Goal: Task Accomplishment & Management: Use online tool/utility

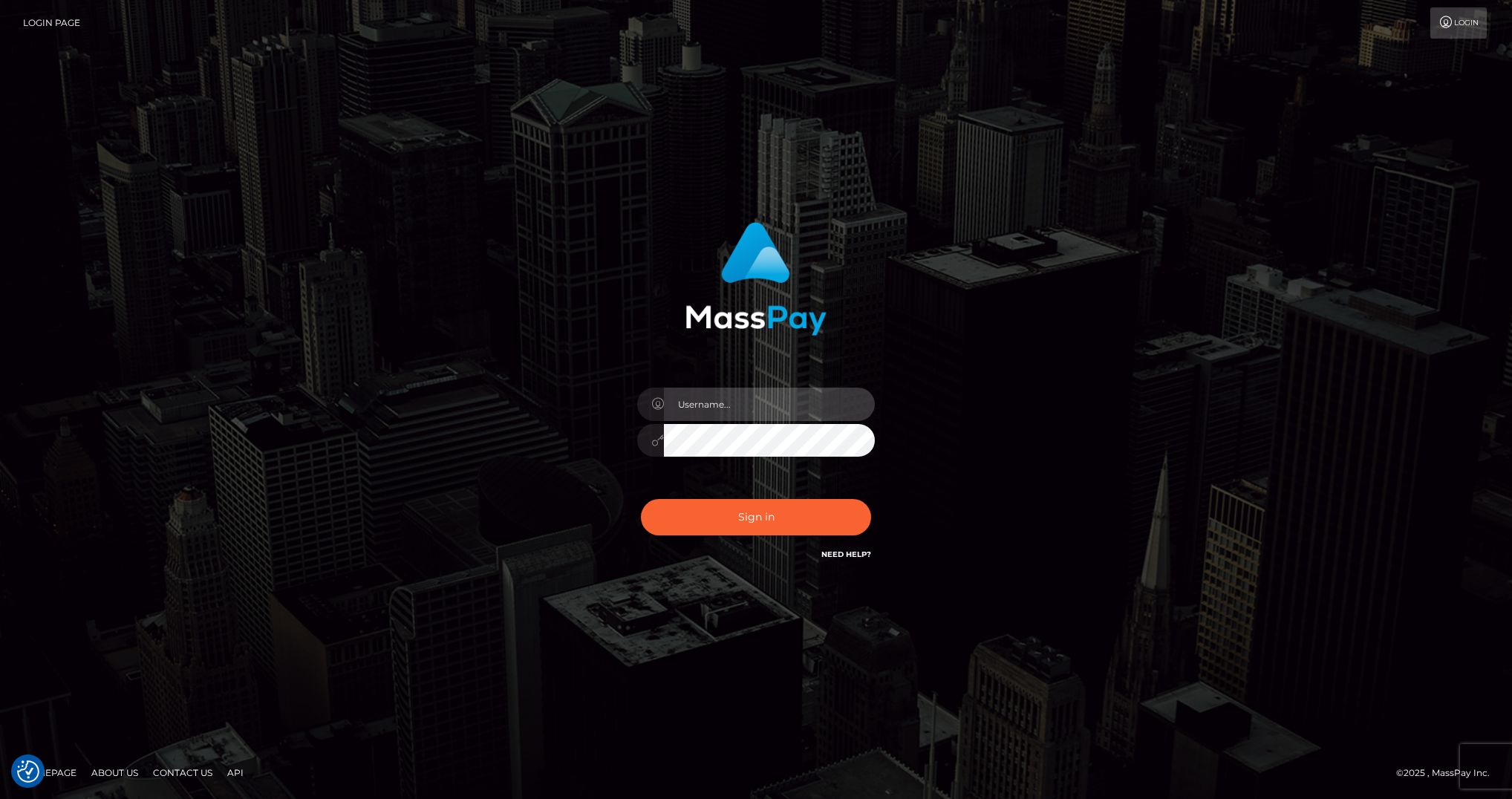
type input "Marcopolo"
click at [768, 517] on button "Sign in" at bounding box center [756, 517] width 230 height 36
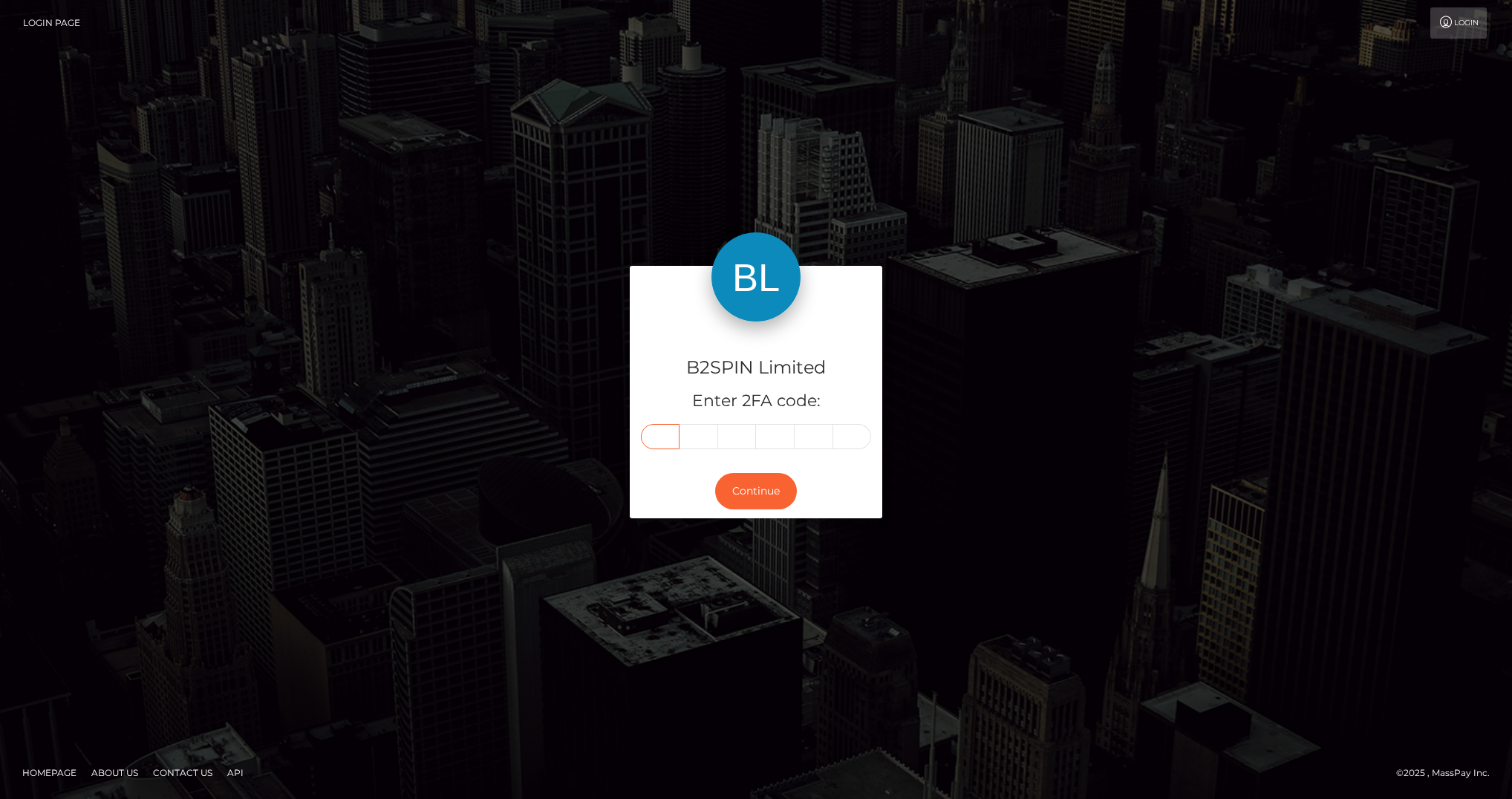
paste input "9"
type input "9"
type input "4"
type input "7"
type input "2"
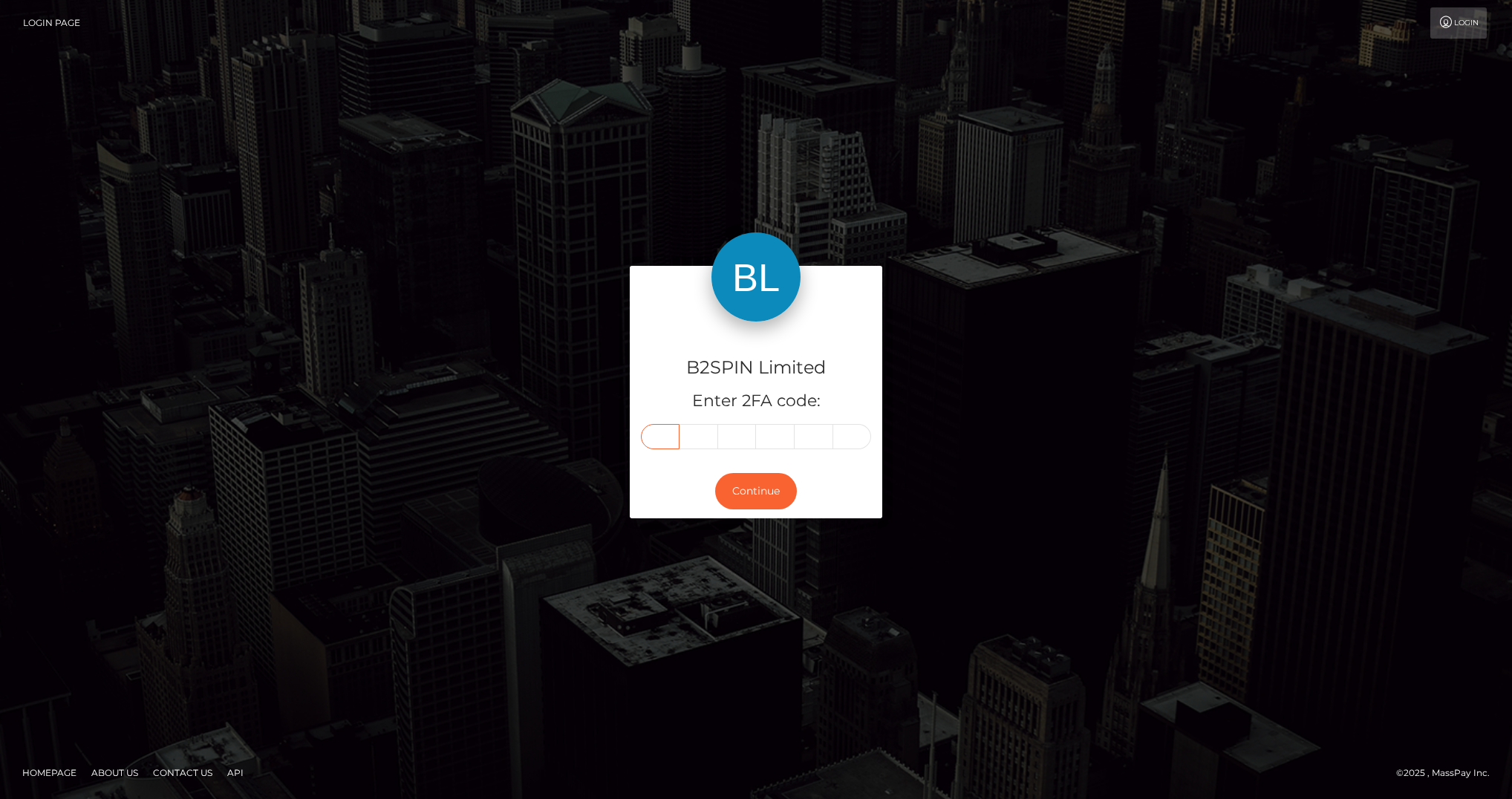
type input "7"
type input "0"
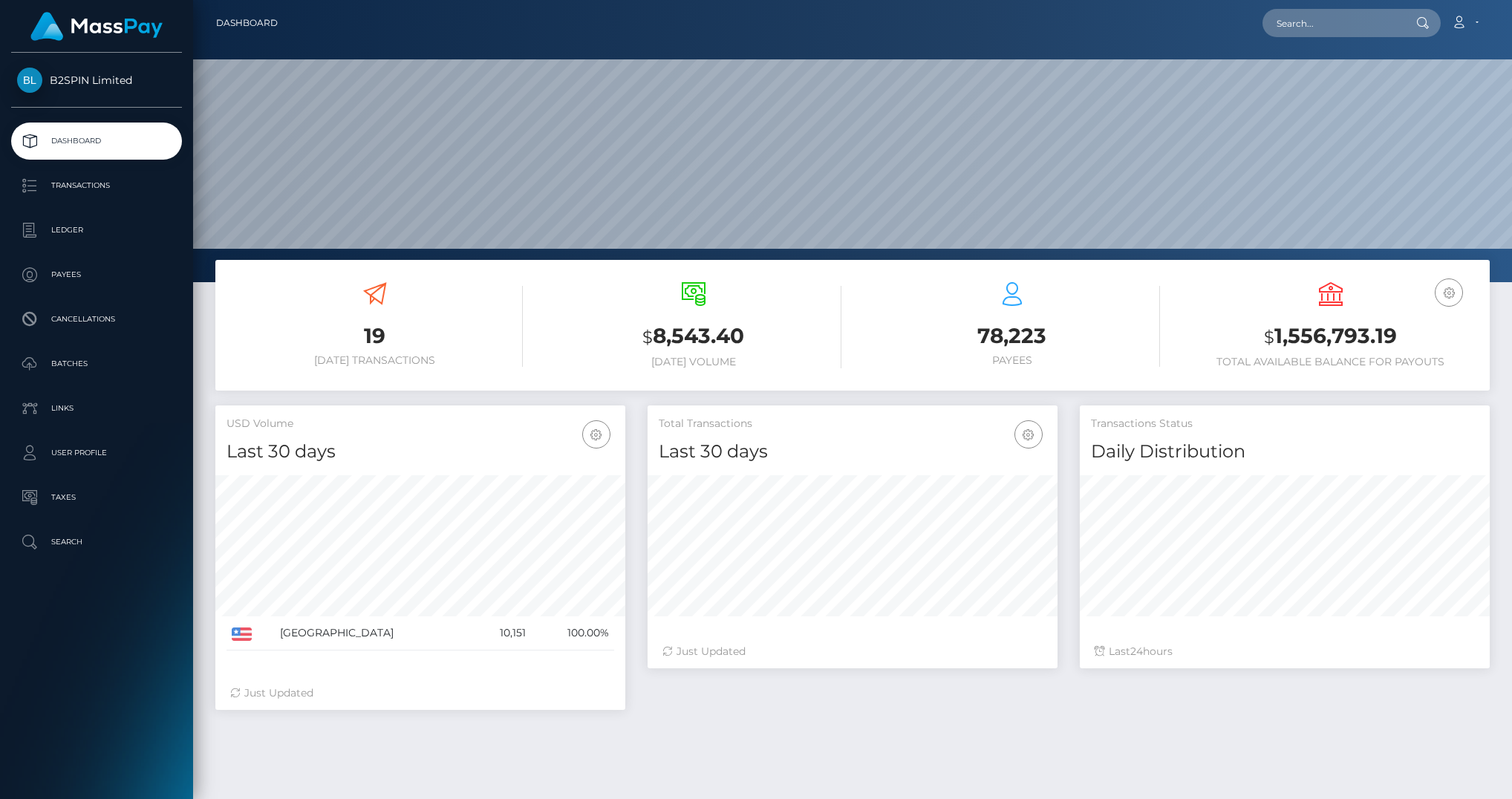
scroll to position [263, 410]
click at [80, 193] on p "Transactions" at bounding box center [95, 185] width 158 height 23
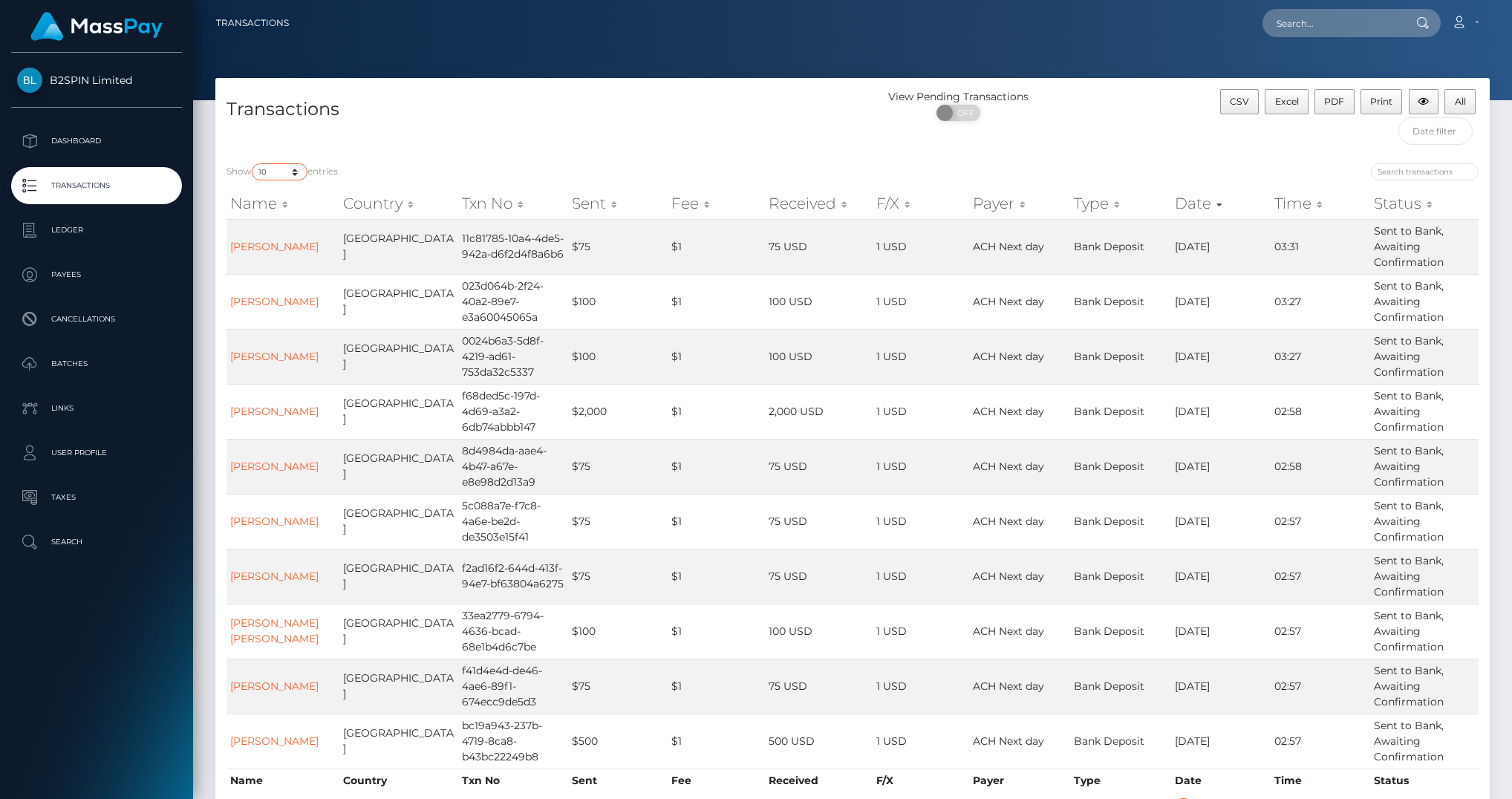
click at [294, 177] on select "10 25 50 100 250 500 1,000 3,500" at bounding box center [280, 171] width 56 height 17
select select "3500"
click at [253, 164] on select "10 25 50 100 250 500 1,000 3,500" at bounding box center [280, 171] width 56 height 17
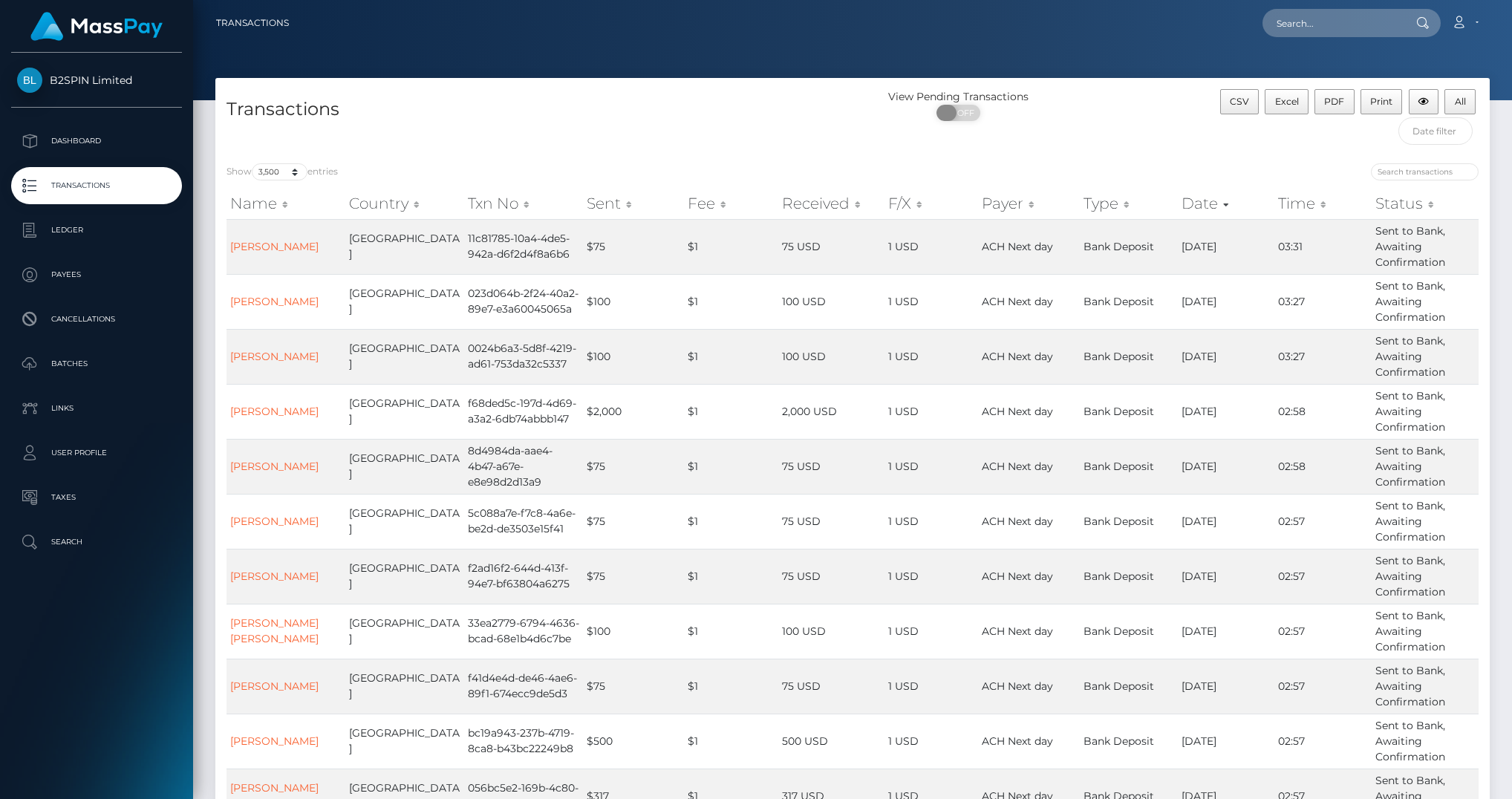
click at [969, 110] on span "OFF" at bounding box center [964, 112] width 37 height 17
checkbox input "true"
click at [1288, 105] on span "Excel" at bounding box center [1288, 100] width 24 height 11
